Goal: Information Seeking & Learning: Learn about a topic

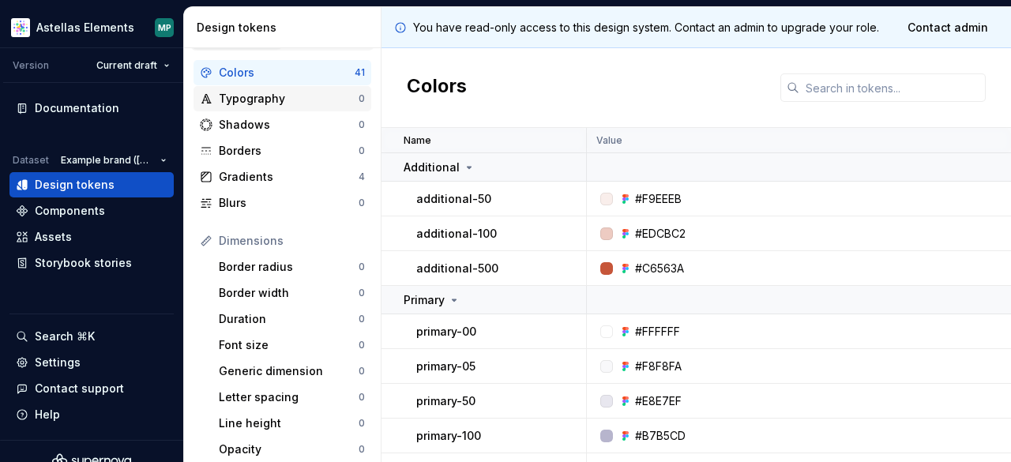
scroll to position [27, 0]
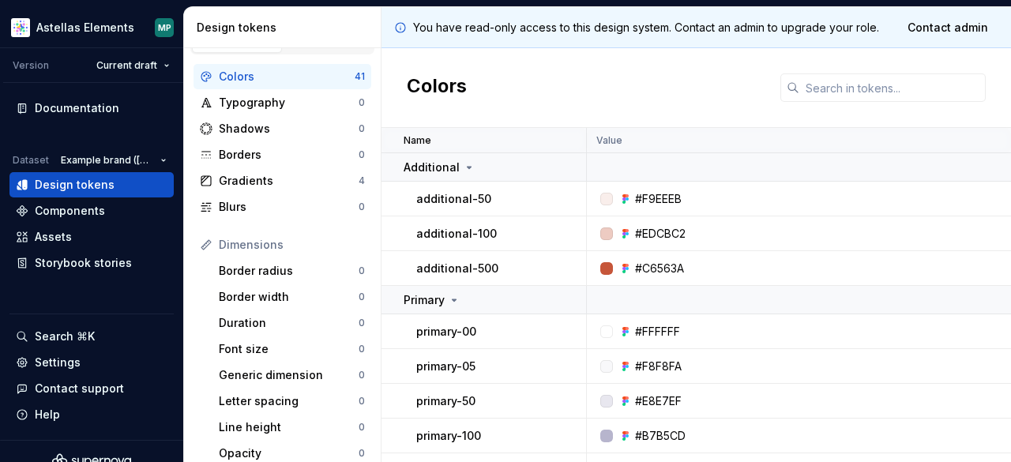
click at [202, 29] on div "Design tokens" at bounding box center [286, 28] width 178 height 16
click at [104, 211] on div "Components" at bounding box center [92, 211] width 152 height 16
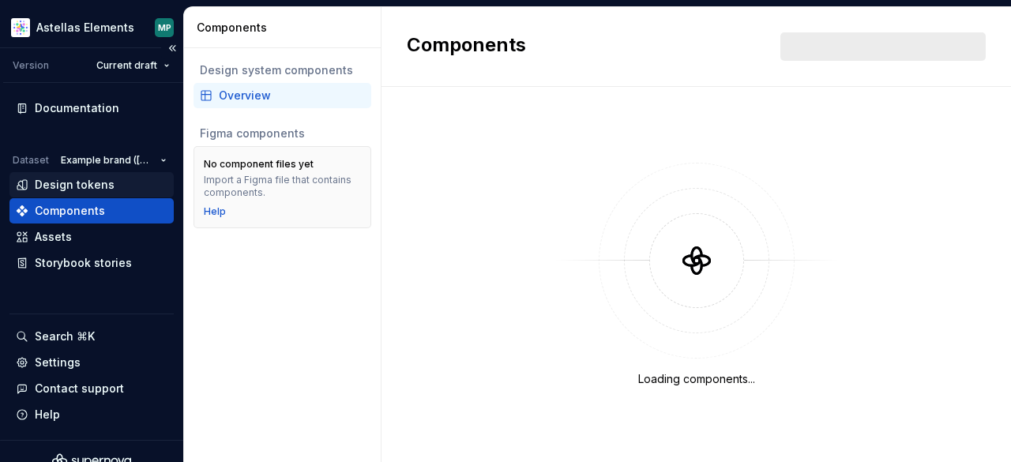
click at [110, 183] on div "Design tokens" at bounding box center [92, 185] width 152 height 16
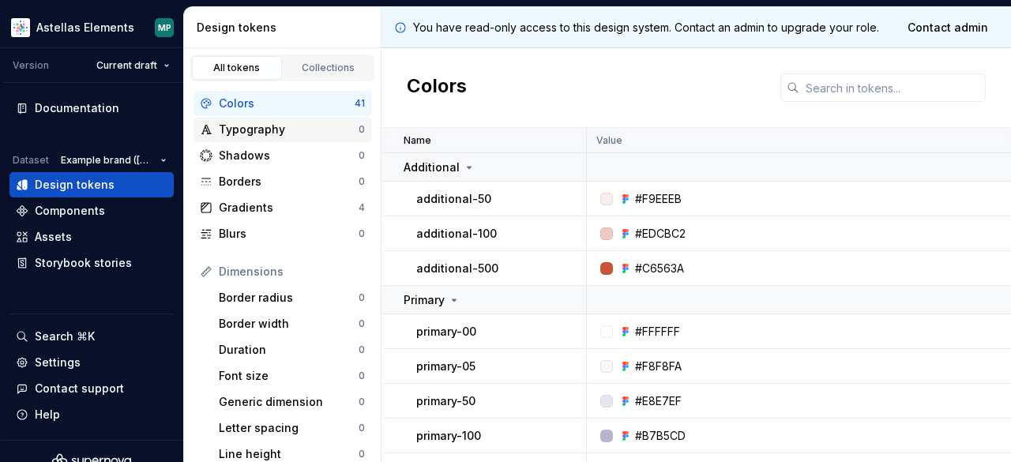
click at [266, 129] on div "Typography" at bounding box center [289, 130] width 140 height 16
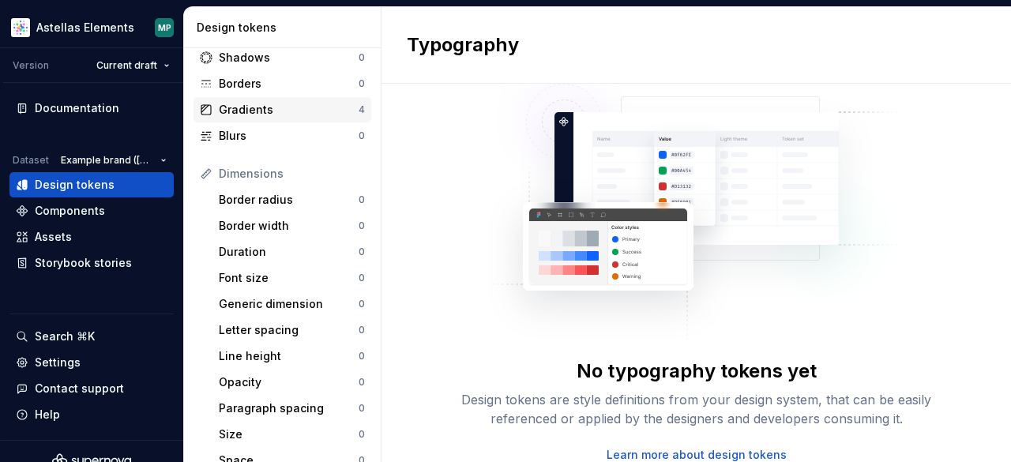
scroll to position [99, 0]
click at [254, 277] on div "Font size" at bounding box center [289, 277] width 140 height 16
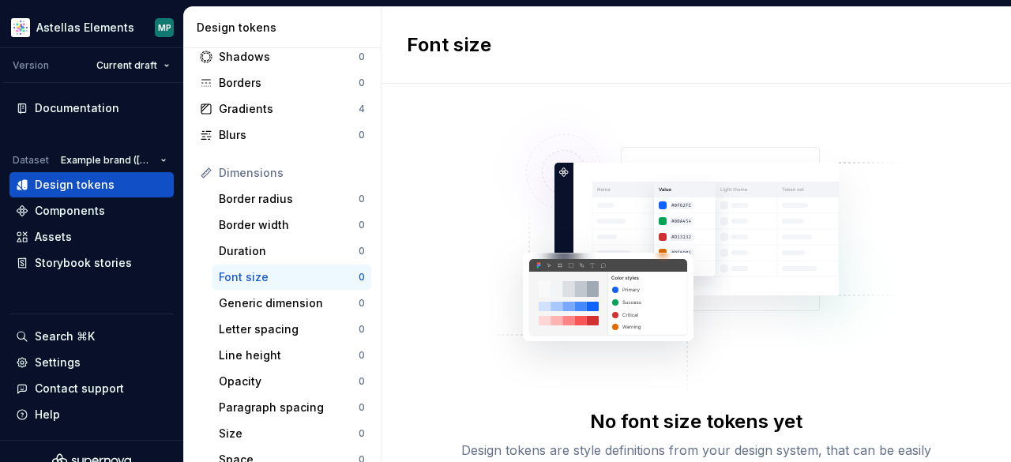
scroll to position [51, 0]
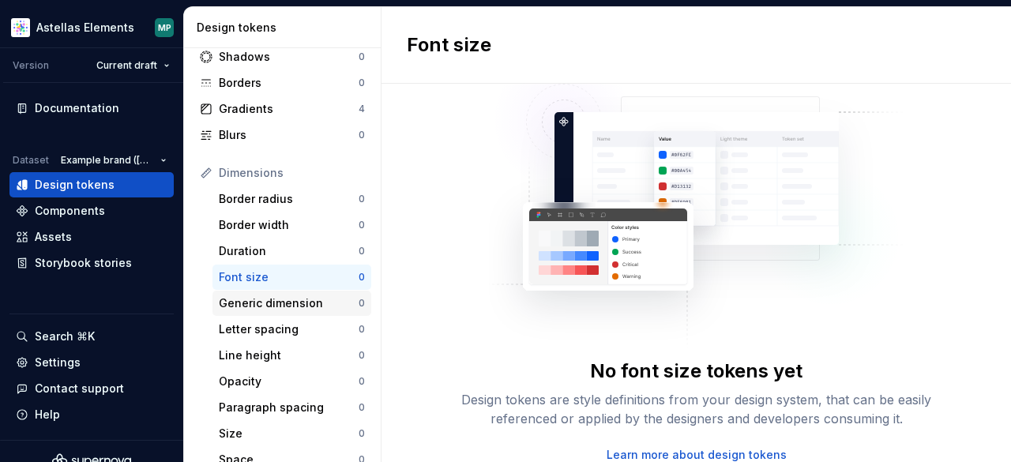
click at [262, 306] on div "Generic dimension" at bounding box center [289, 304] width 140 height 16
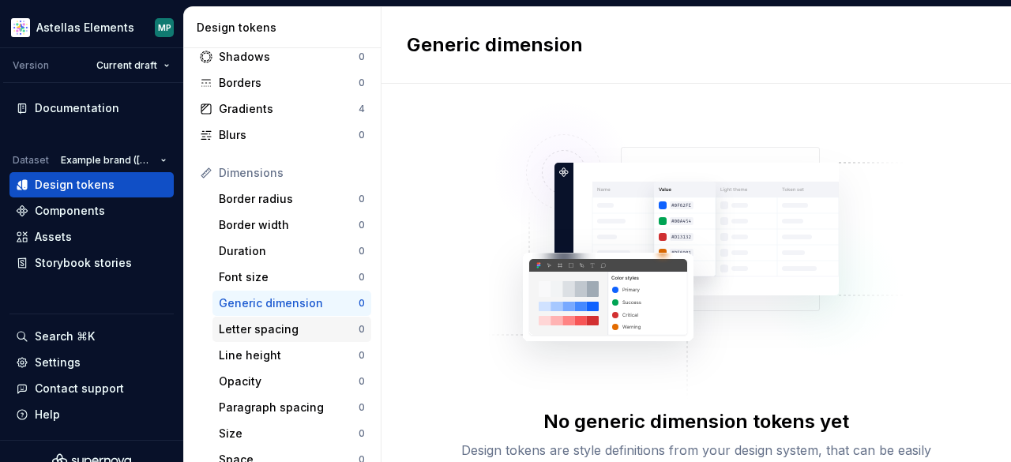
click at [261, 327] on div "Letter spacing" at bounding box center [289, 330] width 140 height 16
click at [254, 370] on div "Opacity 0" at bounding box center [292, 381] width 159 height 25
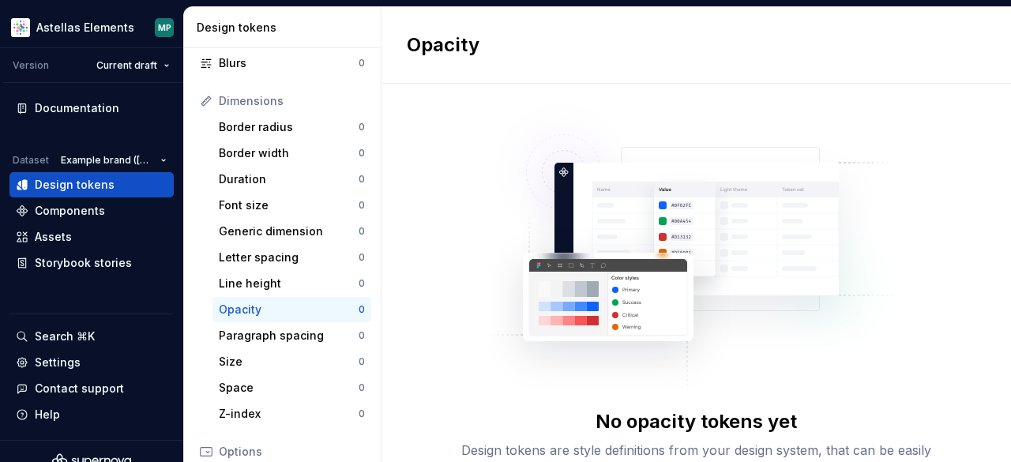
scroll to position [171, 0]
click at [269, 339] on div "Paragraph spacing" at bounding box center [289, 335] width 140 height 16
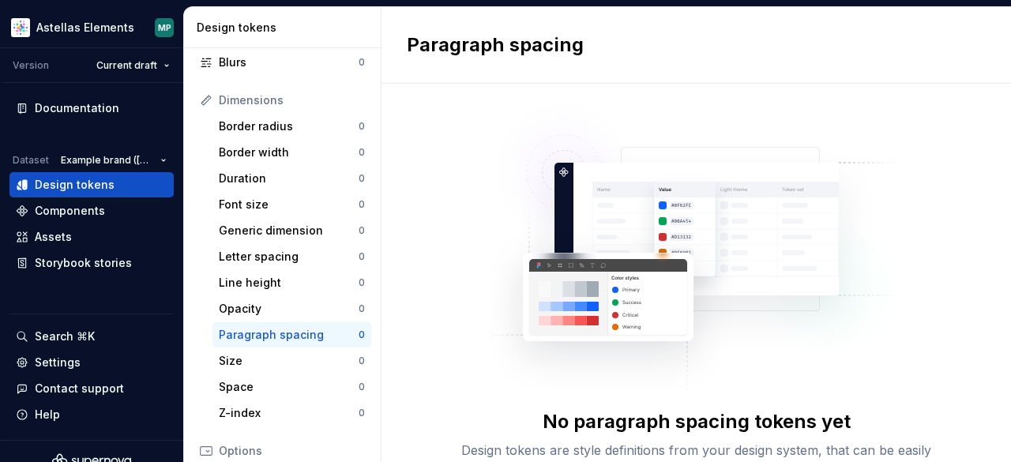
scroll to position [51, 0]
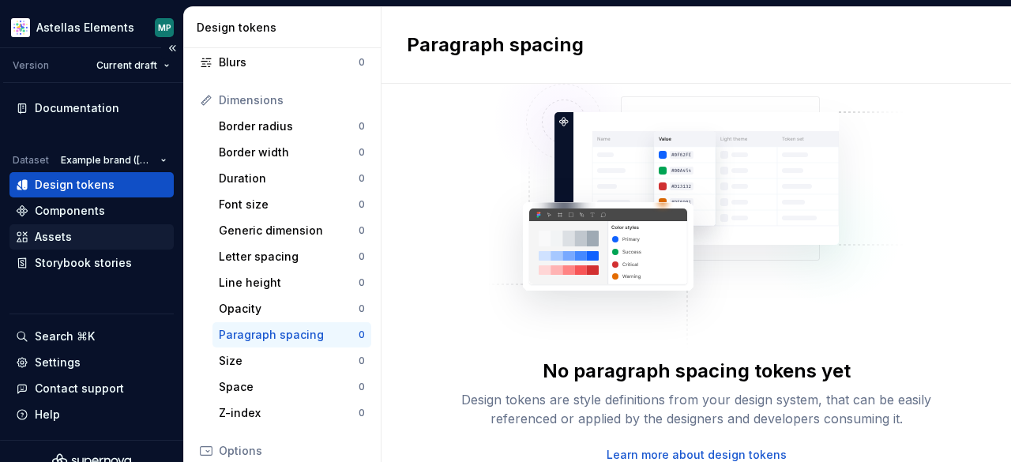
click at [71, 233] on div "Assets" at bounding box center [92, 237] width 152 height 16
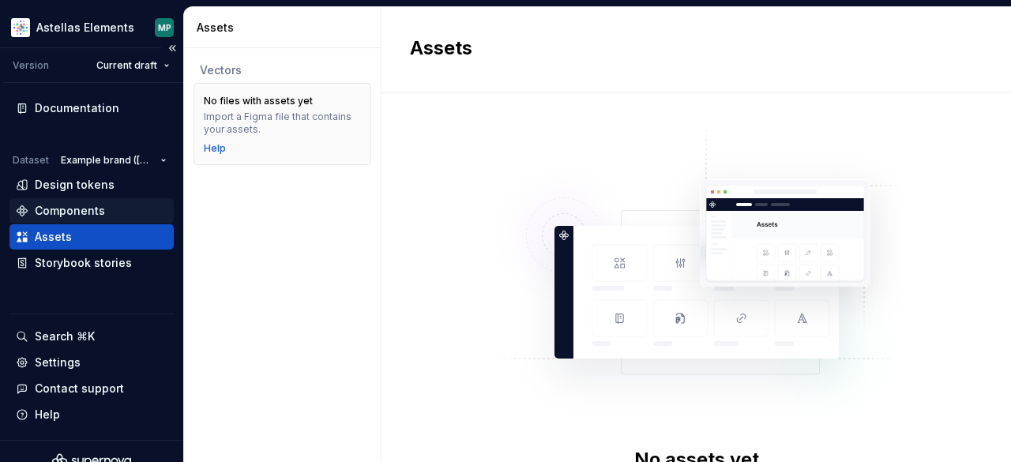
click at [78, 217] on div "Components" at bounding box center [70, 211] width 70 height 16
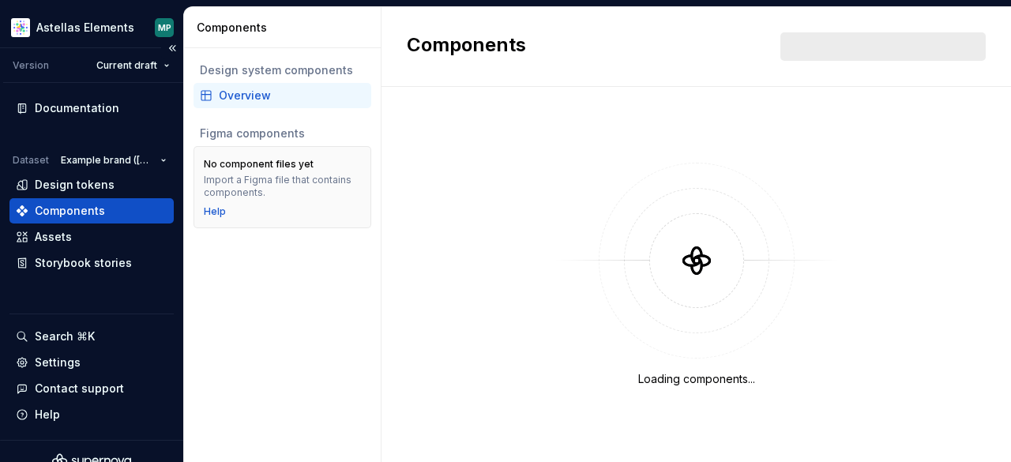
click at [78, 205] on div "Components" at bounding box center [70, 211] width 70 height 16
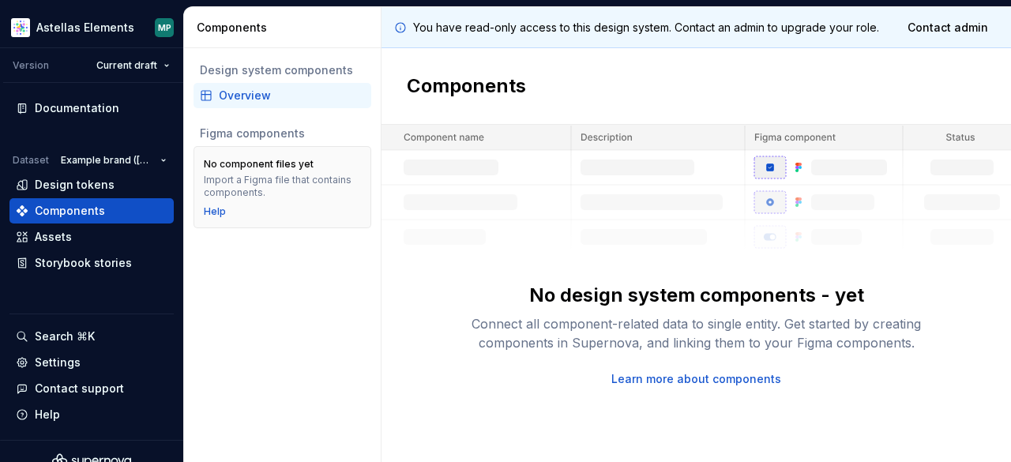
click at [210, 94] on icon at bounding box center [205, 95] width 9 height 9
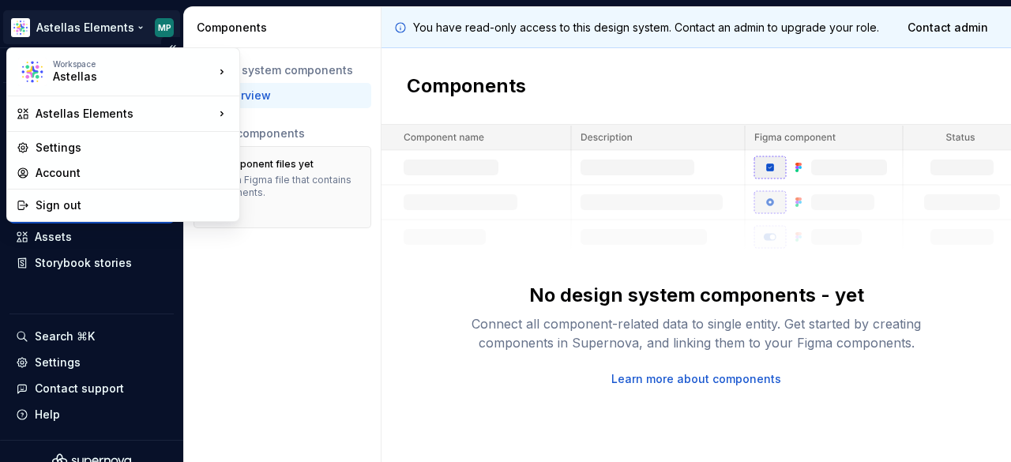
click at [160, 28] on html "Astellas Elements MP Version Current draft Documentation Dataset Example brand …" at bounding box center [505, 231] width 1011 height 462
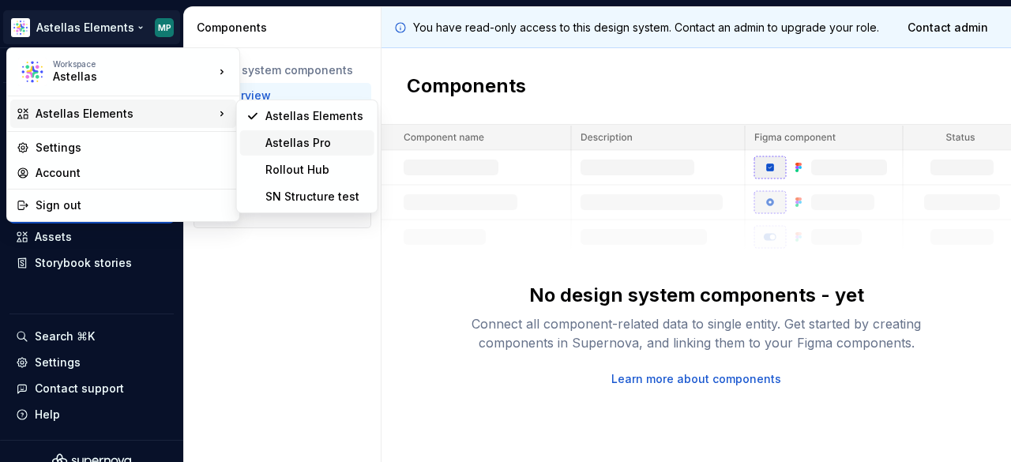
click at [282, 145] on div "Astellas Pro" at bounding box center [316, 143] width 103 height 16
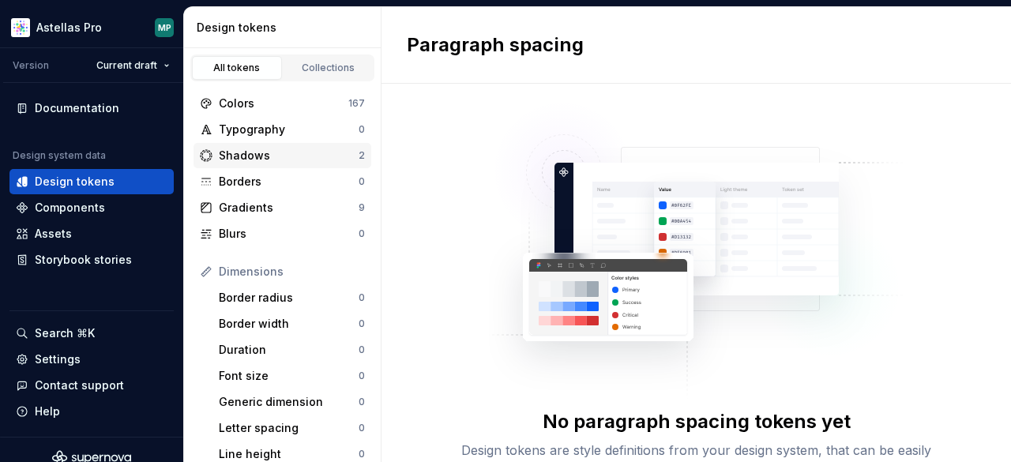
click at [242, 157] on div "Shadows" at bounding box center [289, 156] width 140 height 16
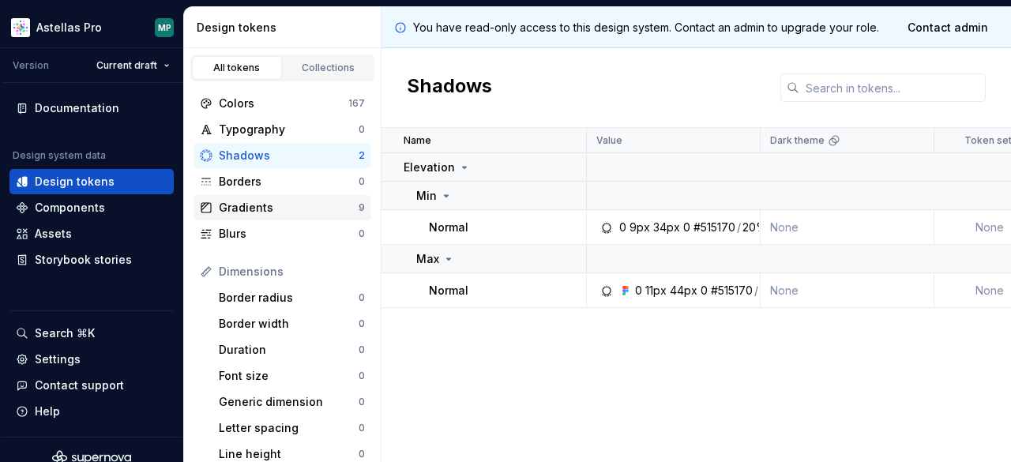
click at [248, 211] on div "Gradients" at bounding box center [289, 208] width 140 height 16
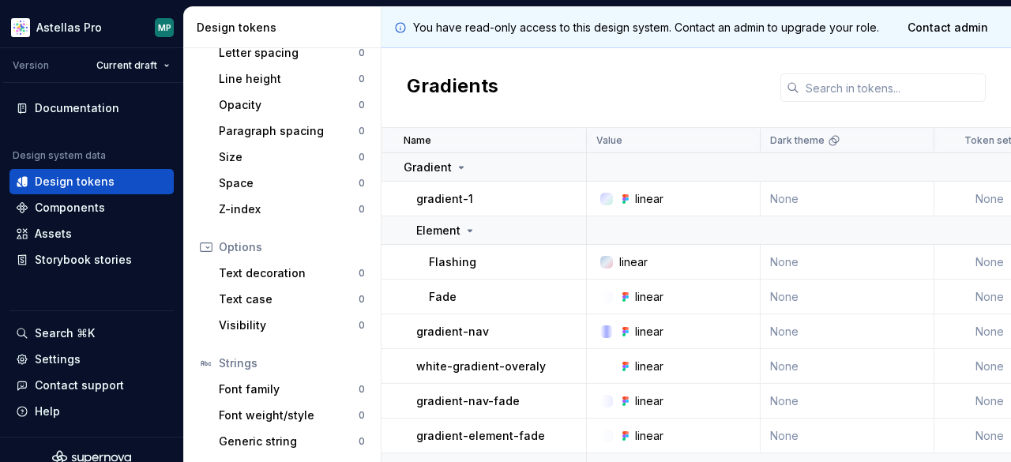
scroll to position [401, 0]
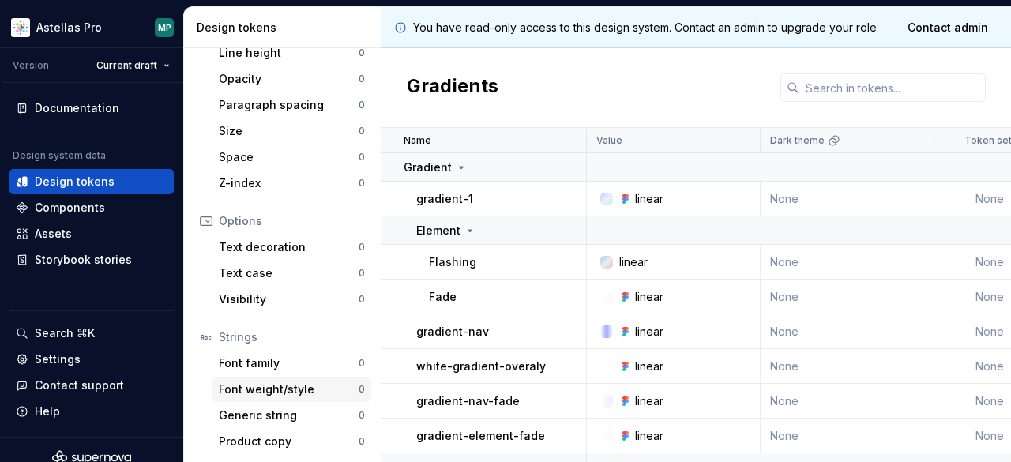
click at [281, 382] on div "Font weight/style" at bounding box center [289, 390] width 140 height 16
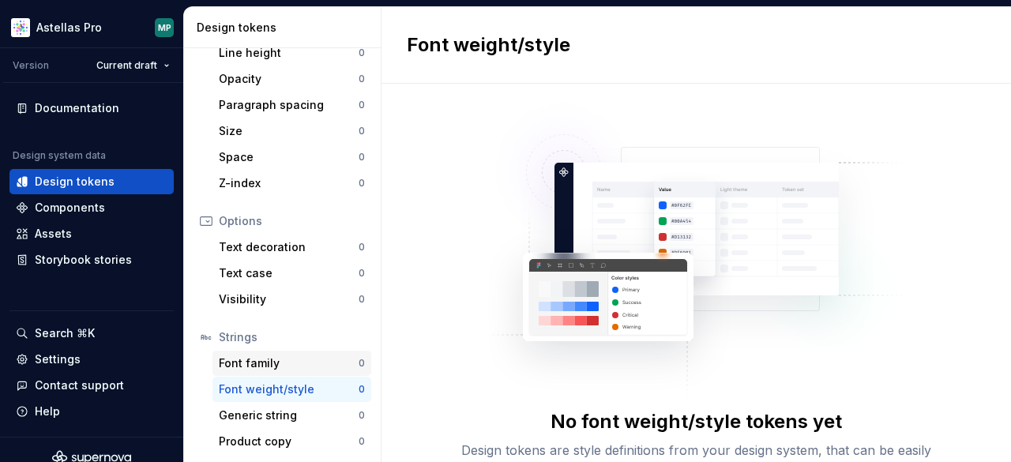
click at [272, 366] on div "Font family" at bounding box center [289, 364] width 140 height 16
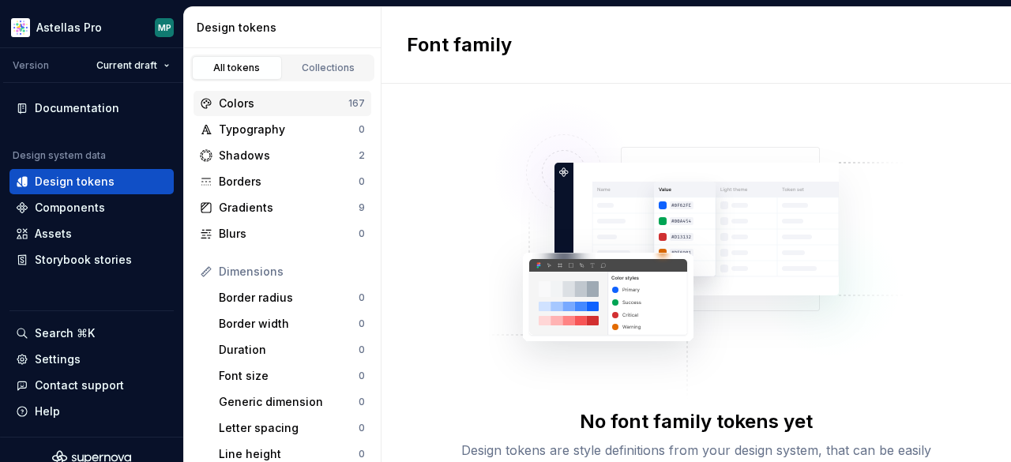
click at [260, 100] on div "Colors" at bounding box center [284, 104] width 130 height 16
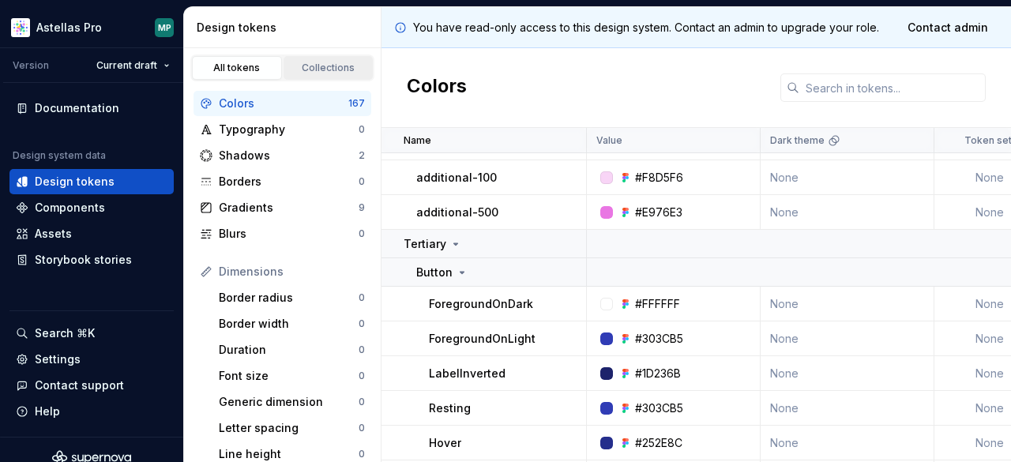
scroll to position [2832, 0]
click at [315, 74] on link "Collections" at bounding box center [329, 68] width 90 height 24
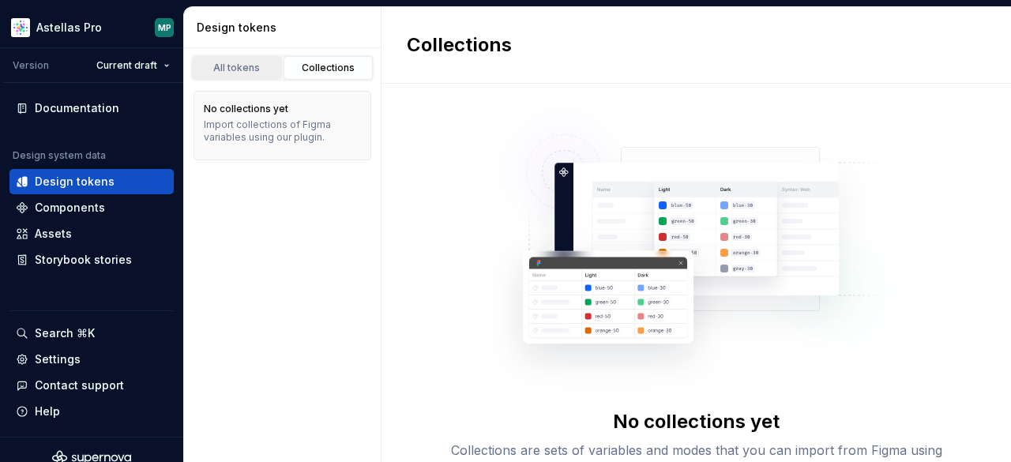
click at [272, 67] on div "All tokens" at bounding box center [237, 68] width 79 height 13
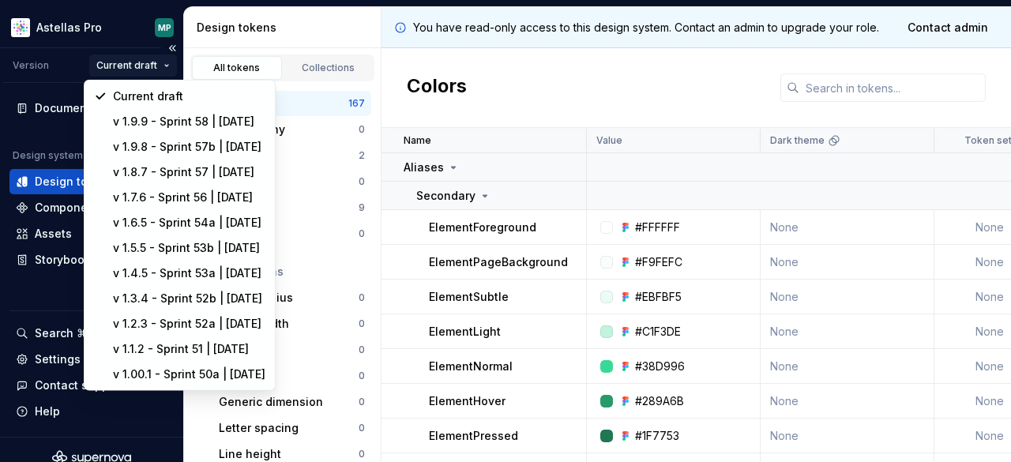
click at [152, 62] on html "Astellas Pro MP Version Current draft Documentation Design system data Design t…" at bounding box center [505, 231] width 1011 height 462
click at [168, 123] on div "v 1.9.9 - Sprint 58 | [DATE]" at bounding box center [189, 122] width 152 height 16
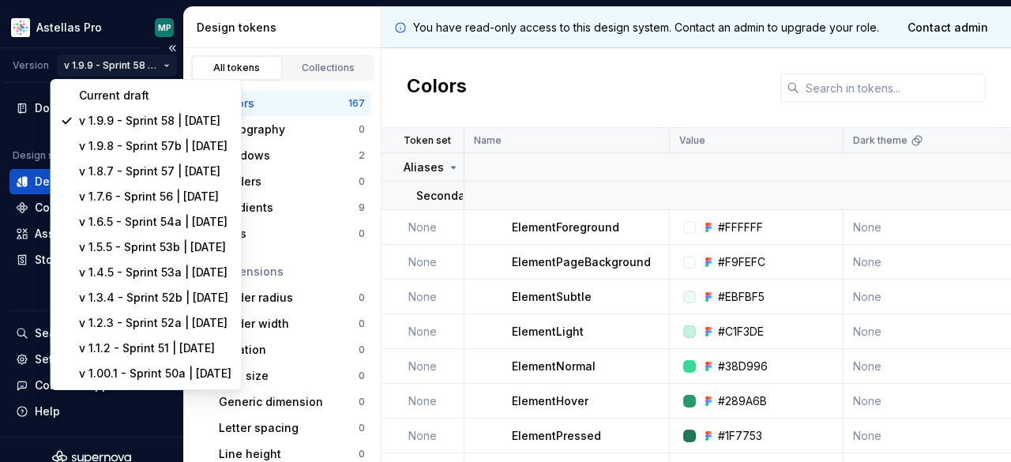
click at [145, 63] on html "Astellas Pro MP Version v 1.9.9 - Sprint 58 | [DATE] Documentation Design syste…" at bounding box center [505, 231] width 1011 height 462
click at [152, 175] on div "v 1.8.7 - Sprint 57 | [DATE]" at bounding box center [154, 172] width 152 height 16
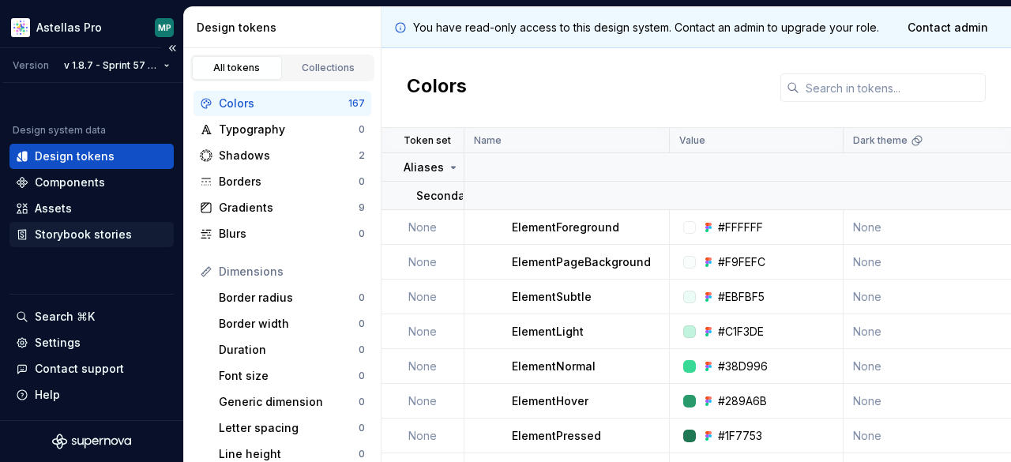
click at [96, 233] on div "Storybook stories" at bounding box center [83, 235] width 97 height 16
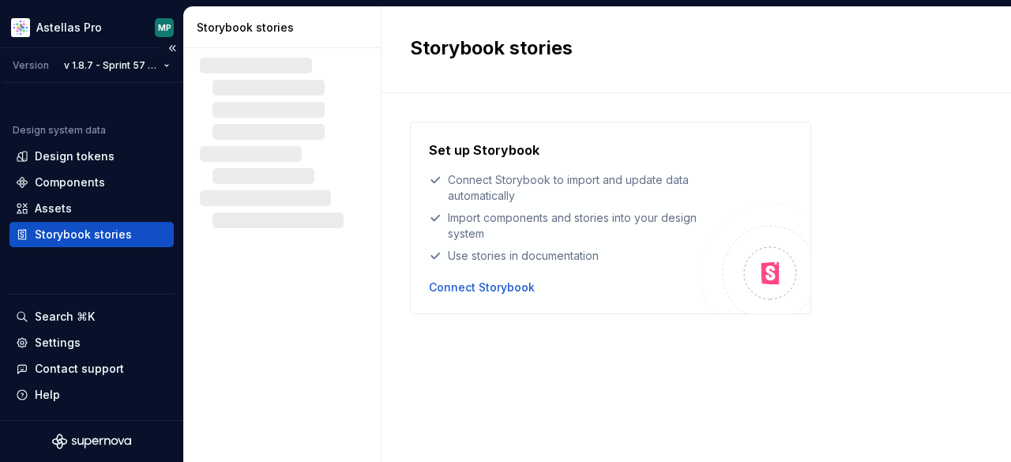
click at [96, 233] on div "Storybook stories" at bounding box center [83, 235] width 97 height 16
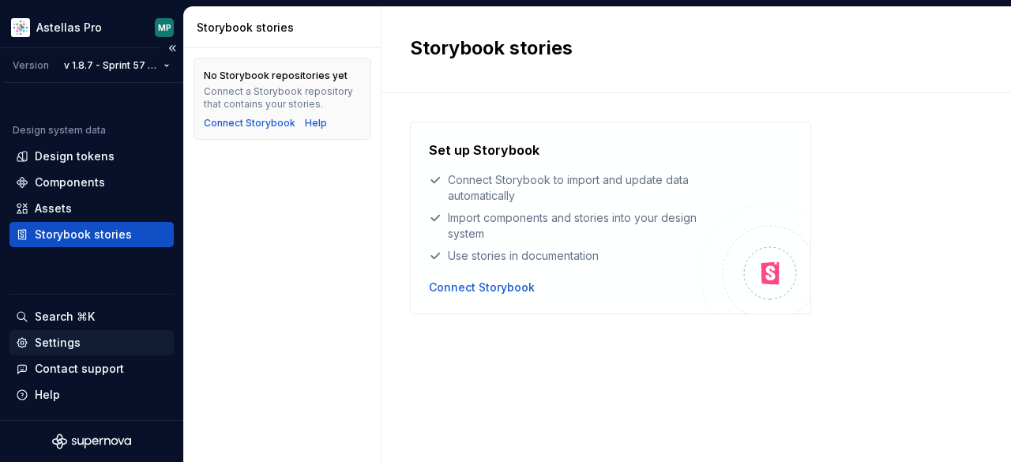
click at [63, 350] on div "Settings" at bounding box center [58, 343] width 46 height 16
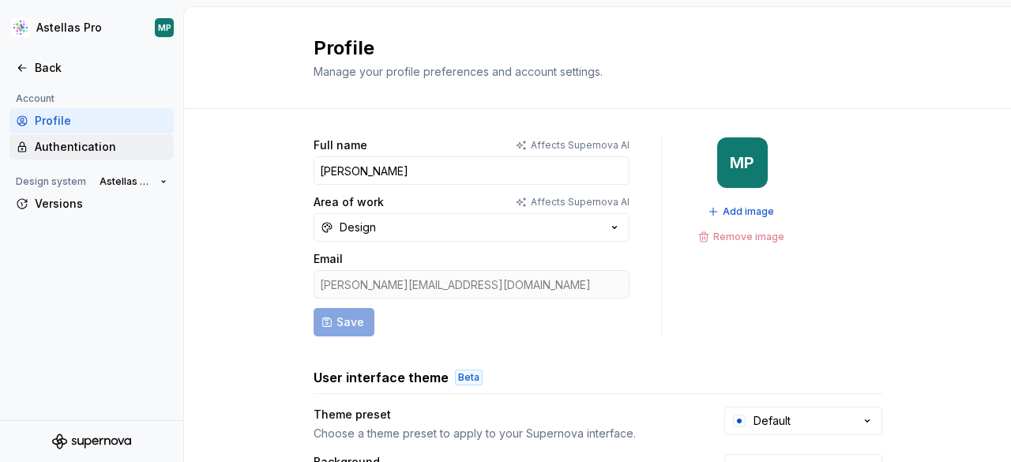
click at [66, 146] on div "Authentication" at bounding box center [101, 147] width 133 height 16
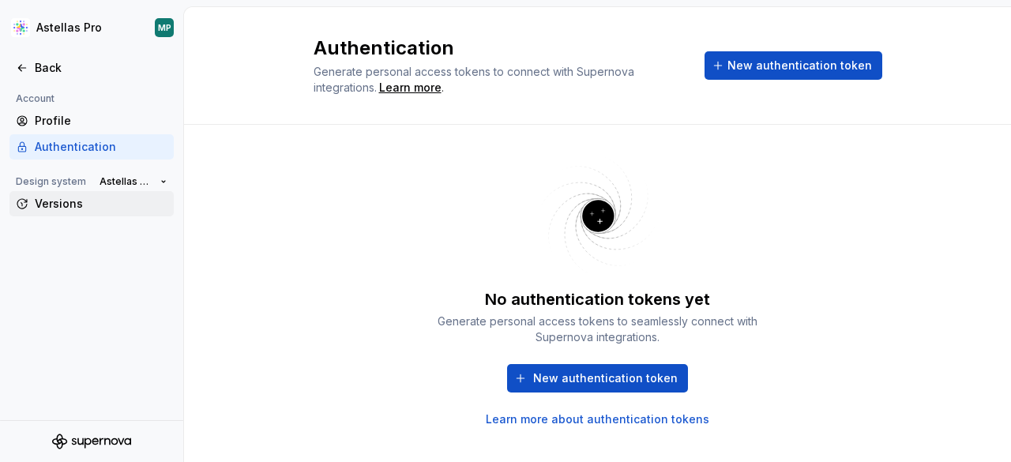
click at [54, 205] on div "Versions" at bounding box center [101, 204] width 133 height 16
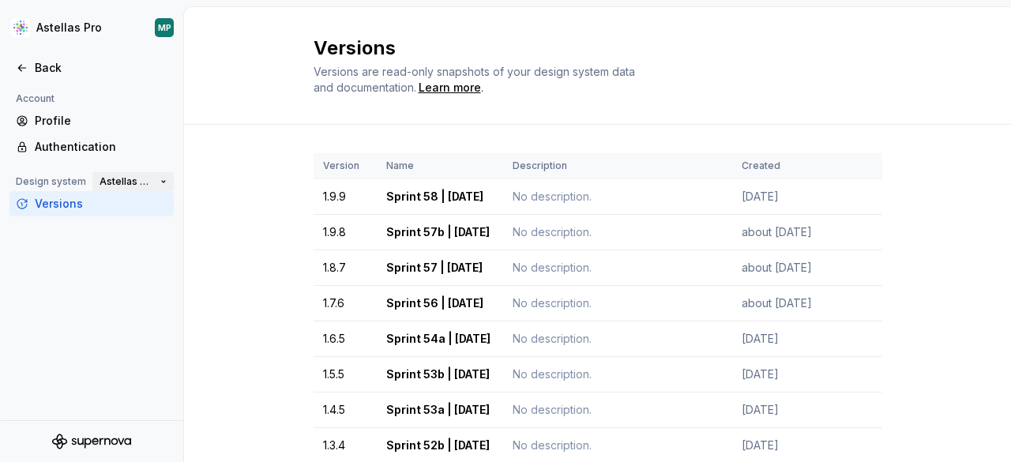
click at [149, 179] on span "Astellas Pro" at bounding box center [127, 181] width 55 height 13
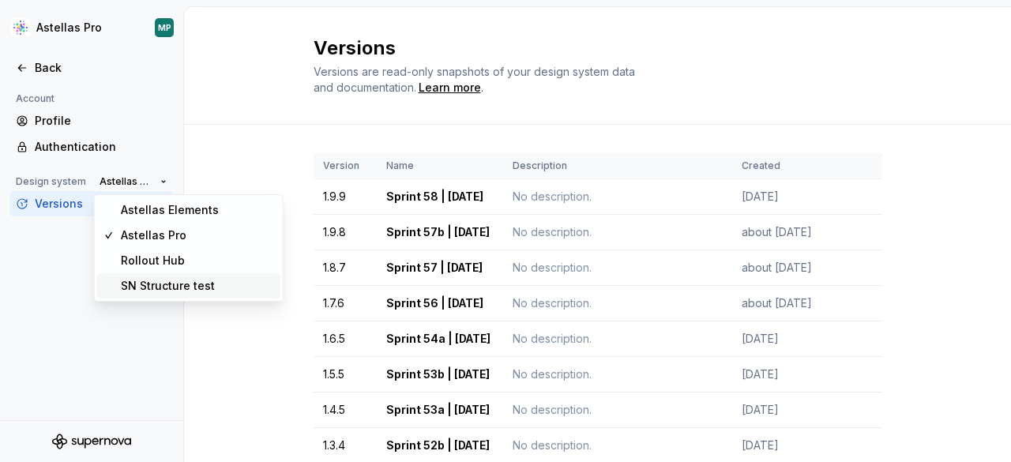
click at [163, 287] on div "SN Structure test" at bounding box center [168, 286] width 94 height 16
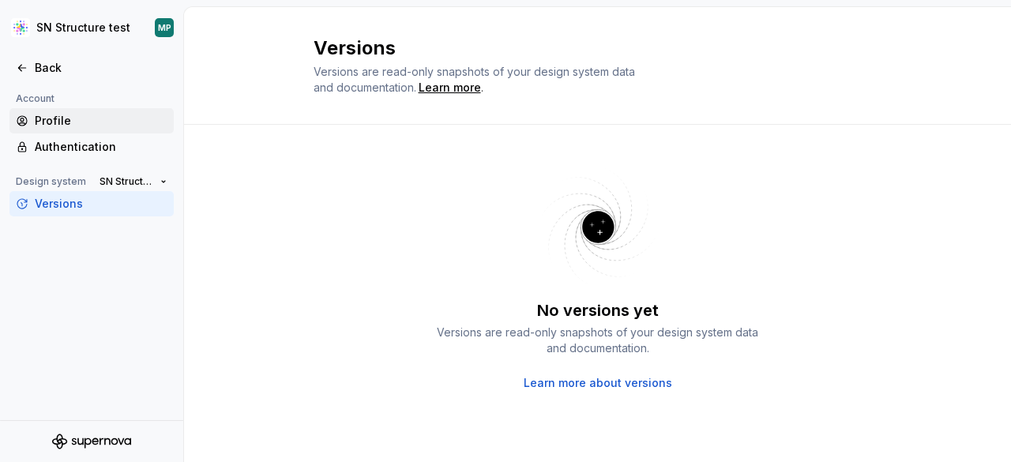
click at [84, 117] on div "Profile" at bounding box center [101, 121] width 133 height 16
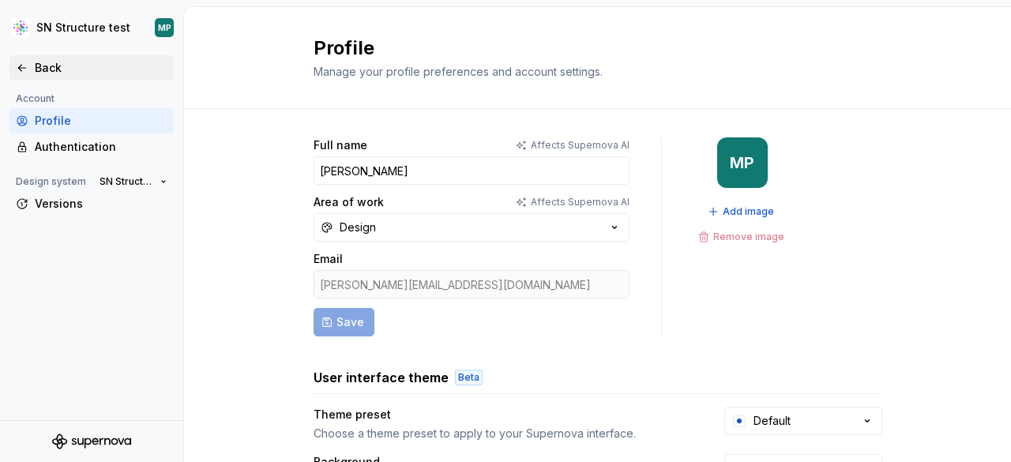
click at [25, 69] on icon at bounding box center [22, 68] width 13 height 13
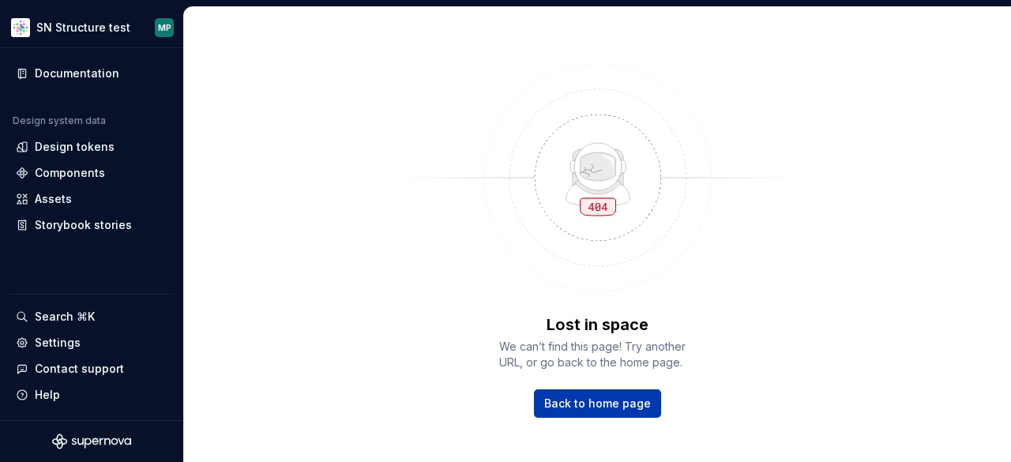
click at [589, 401] on span "Back to home page" at bounding box center [597, 404] width 107 height 16
